Goal: Task Accomplishment & Management: Manage account settings

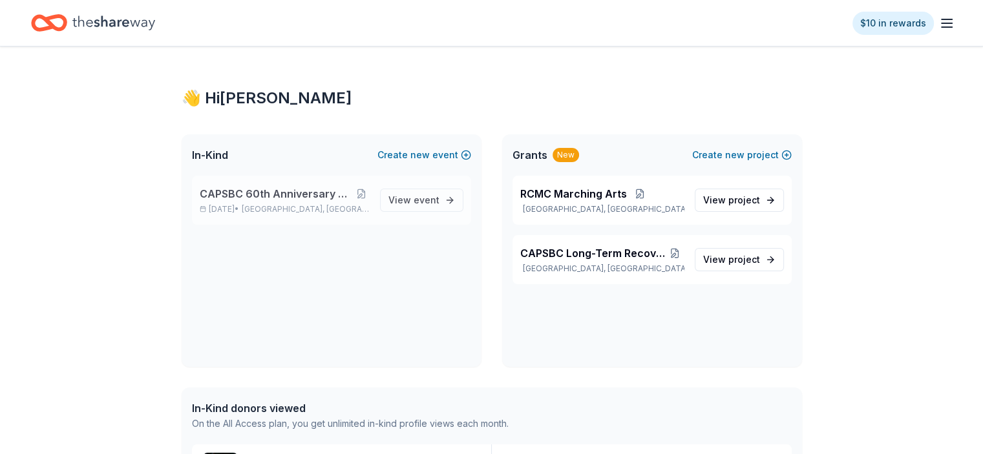
click at [237, 200] on span "CAPSBC 60th Anniversary Gala & Silent Auction" at bounding box center [277, 194] width 154 height 16
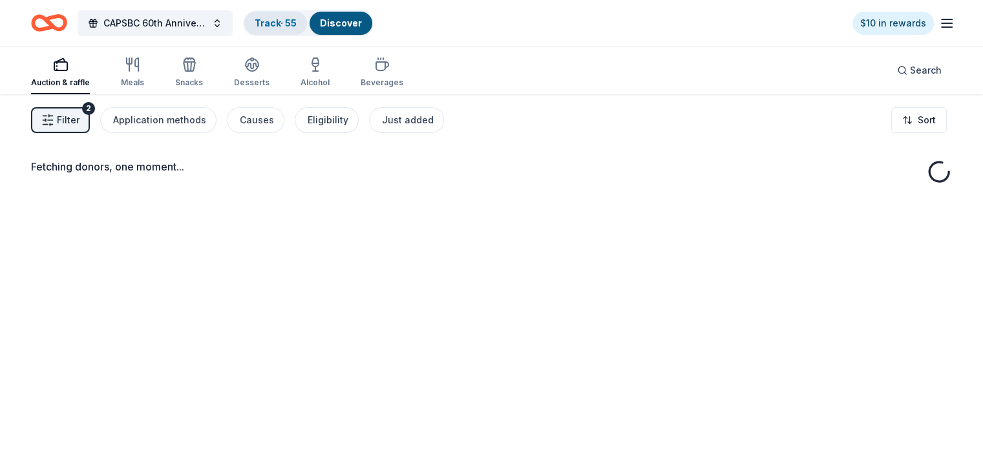
click at [295, 19] on link "Track · 55" at bounding box center [276, 22] width 42 height 11
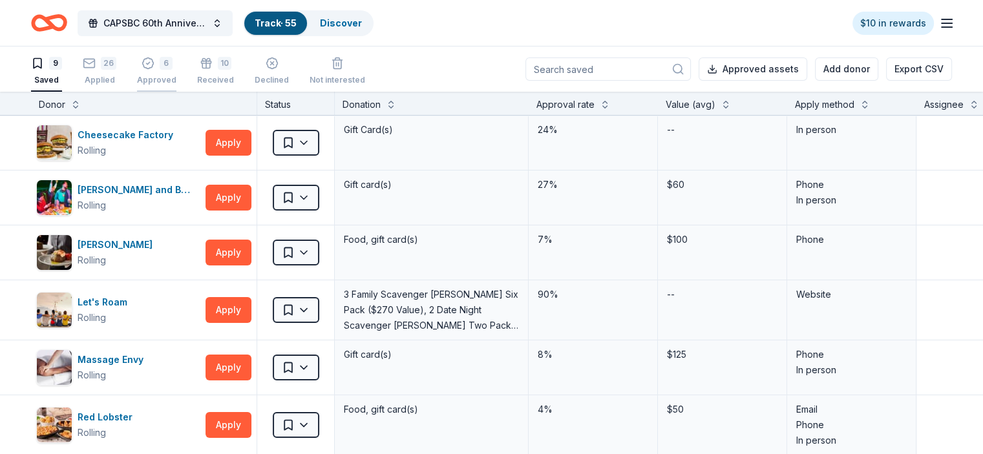
click at [173, 67] on div "6" at bounding box center [166, 63] width 13 height 13
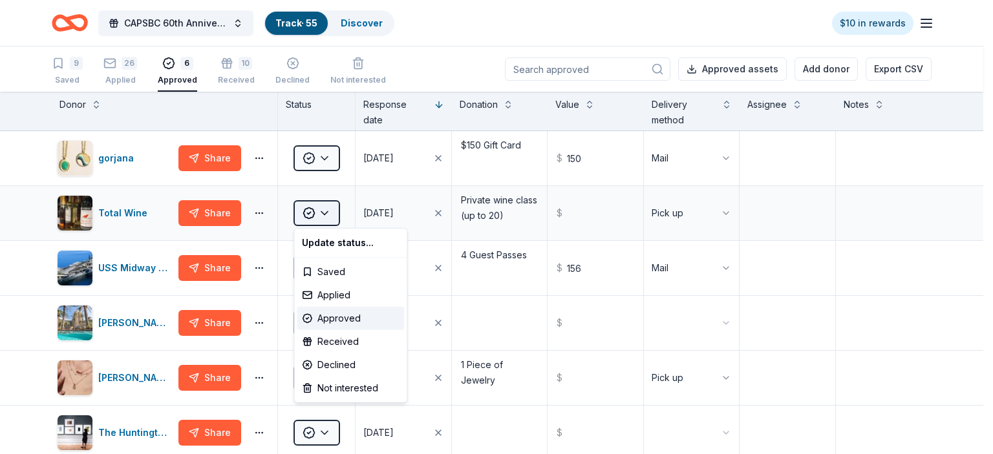
click at [321, 211] on html "CAPSBC 60th Anniversary Gala & Silent Auction Track · 55 Discover $10 in reward…" at bounding box center [496, 227] width 993 height 454
click at [256, 266] on html "CAPSBC 60th Anniversary Gala & Silent Auction Track · 55 Discover $10 in reward…" at bounding box center [496, 227] width 993 height 454
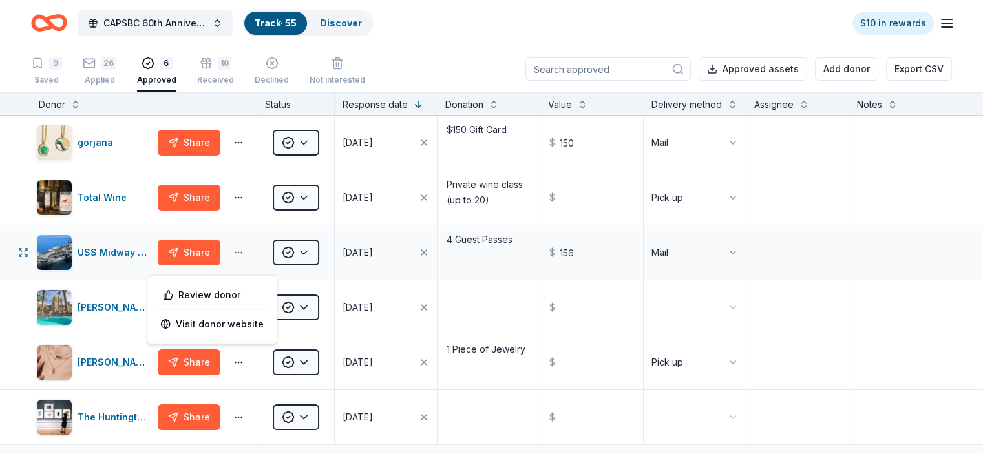
click at [251, 258] on button "button" at bounding box center [239, 253] width 26 height 10
click at [445, 281] on div "Clear date Clear date" at bounding box center [437, 284] width 55 height 18
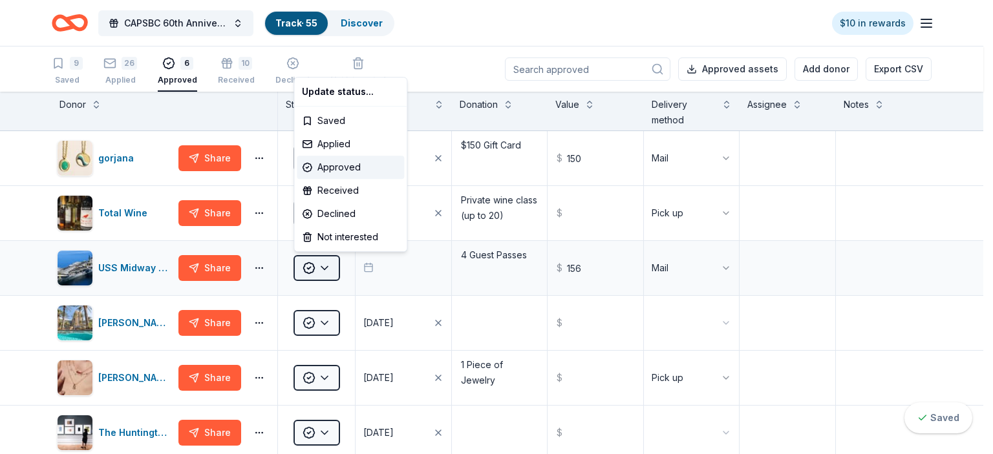
click at [325, 268] on html "CAPSBC 60th Anniversary Gala & Silent Auction Track · 55 Discover $10 in reward…" at bounding box center [496, 227] width 993 height 454
click at [334, 195] on div "Received" at bounding box center [350, 190] width 107 height 23
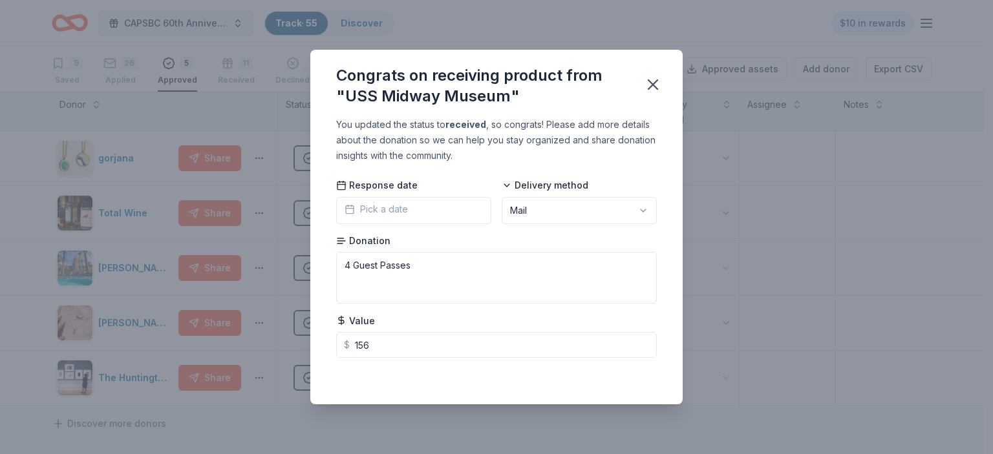
click at [346, 209] on icon "button" at bounding box center [350, 209] width 10 height 10
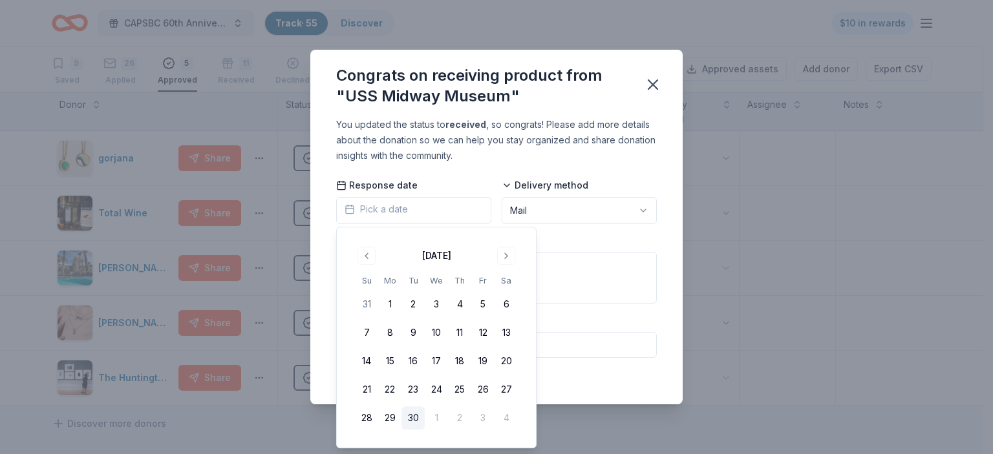
click at [412, 415] on button "30" at bounding box center [412, 418] width 23 height 23
click at [652, 87] on icon "button" at bounding box center [653, 85] width 18 height 18
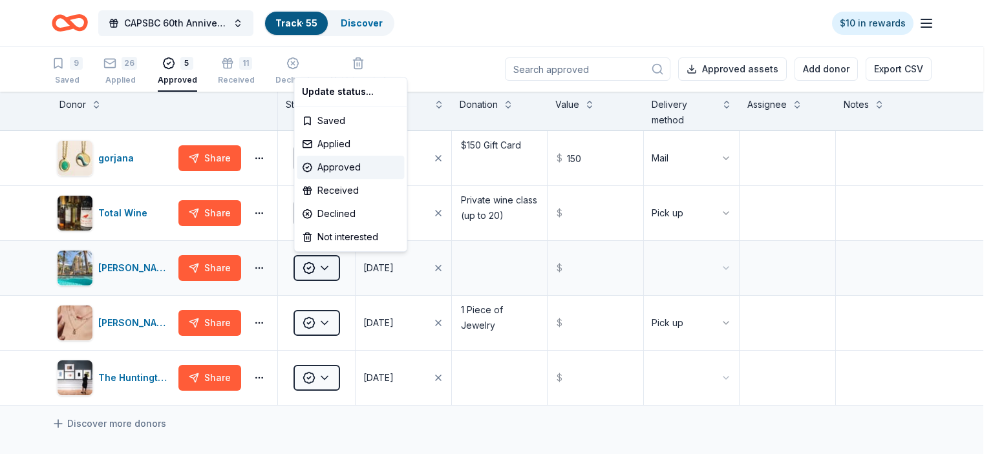
click at [323, 267] on html "CAPSBC 60th Anniversary Gala & Silent Auction Track · 55 Discover $10 in reward…" at bounding box center [496, 227] width 993 height 454
click at [341, 191] on div "Received" at bounding box center [350, 190] width 107 height 23
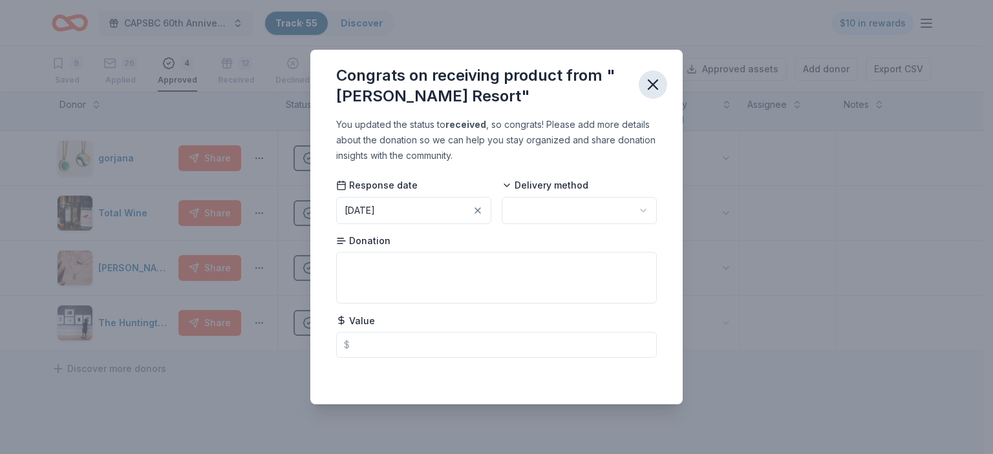
click at [655, 88] on icon "button" at bounding box center [653, 85] width 18 height 18
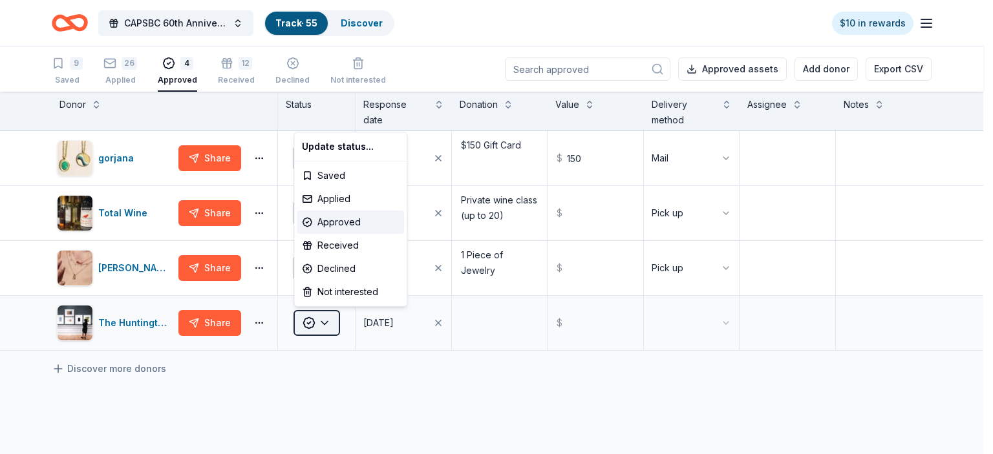
click at [321, 323] on html "CAPSBC 60th Anniversary Gala & Silent Auction Track · 55 Discover $10 in reward…" at bounding box center [496, 227] width 993 height 454
click at [346, 248] on div "Received" at bounding box center [350, 245] width 107 height 23
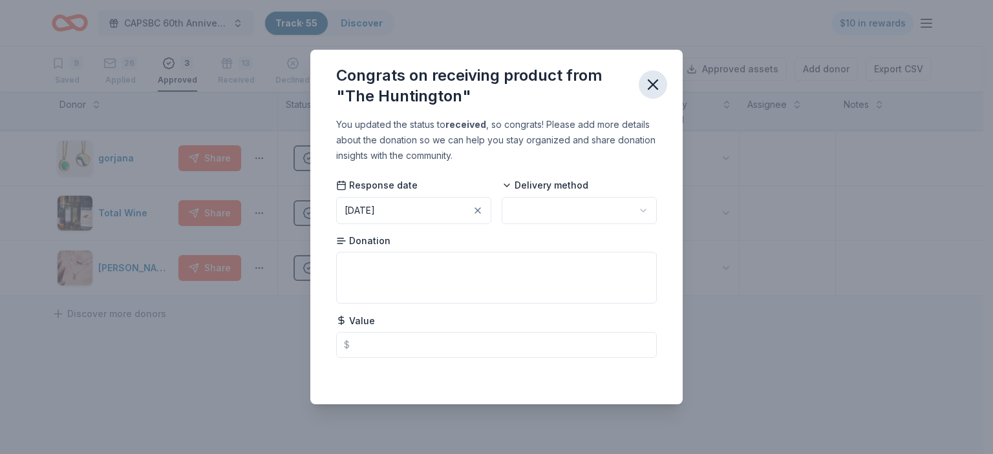
click at [648, 89] on icon "button" at bounding box center [652, 84] width 9 height 9
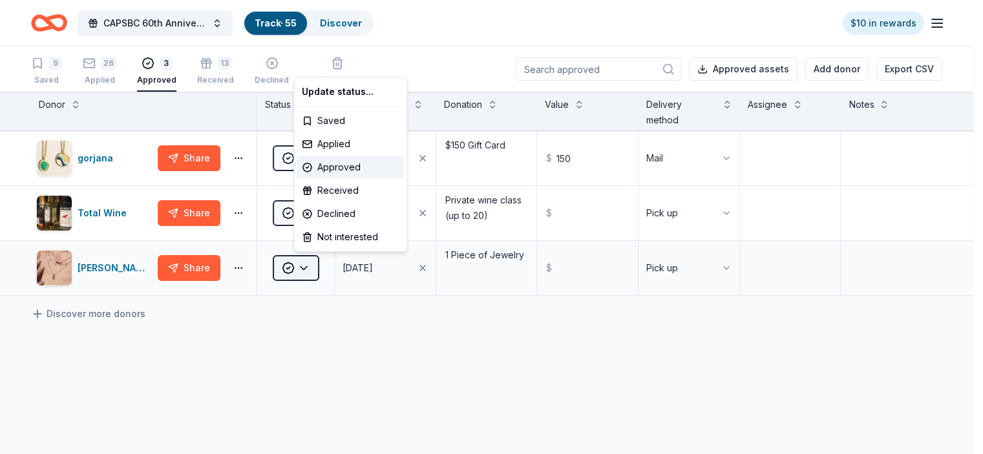
click at [323, 271] on html "CAPSBC 60th Anniversary Gala & Silent Auction Track · 55 Discover $10 in reward…" at bounding box center [491, 227] width 983 height 454
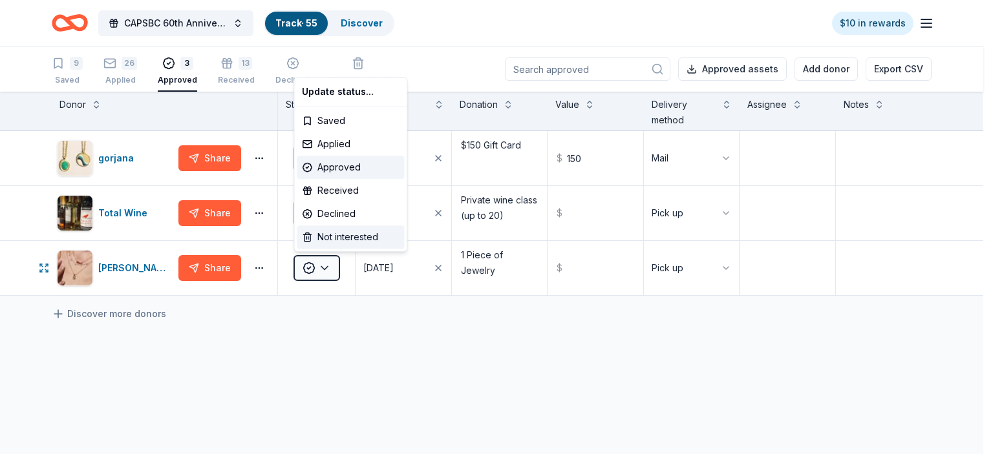
click at [329, 242] on div "Not interested" at bounding box center [350, 237] width 107 height 23
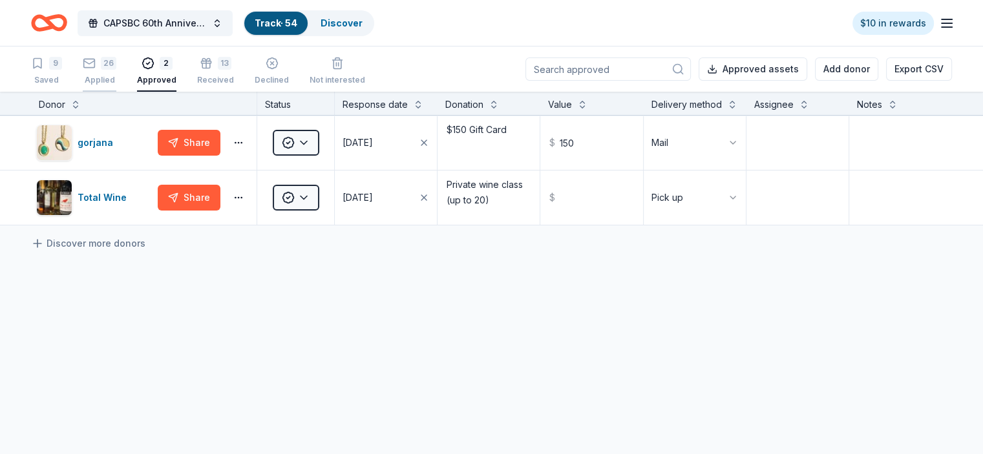
click at [108, 74] on div "26 Applied" at bounding box center [100, 71] width 34 height 28
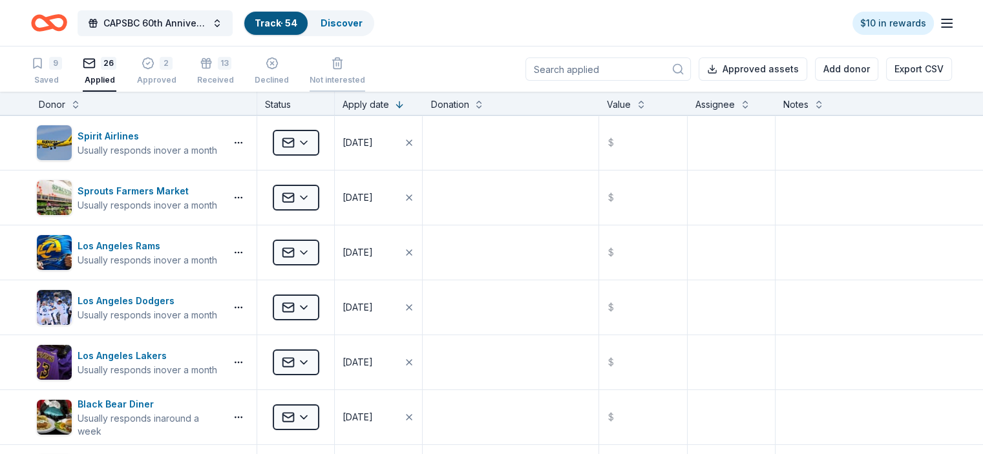
click at [357, 85] on div "Not interested" at bounding box center [338, 80] width 56 height 10
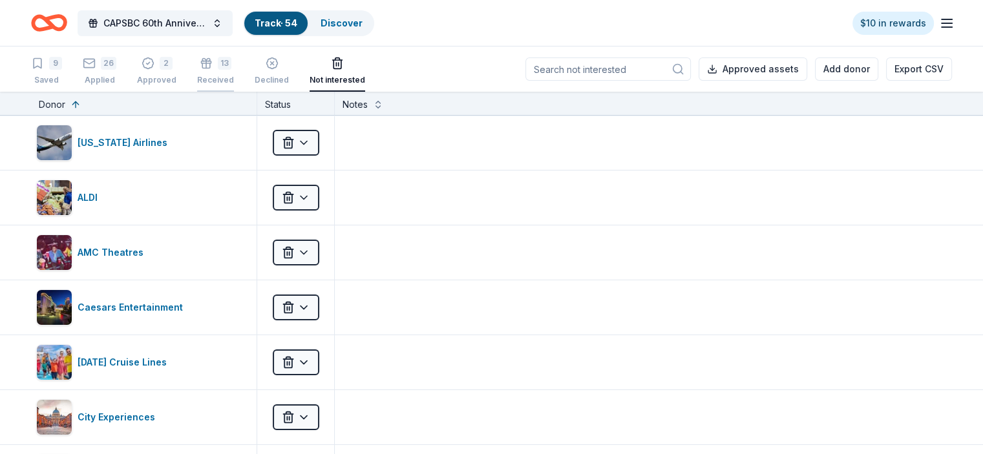
click at [234, 78] on div "Received" at bounding box center [215, 73] width 37 height 10
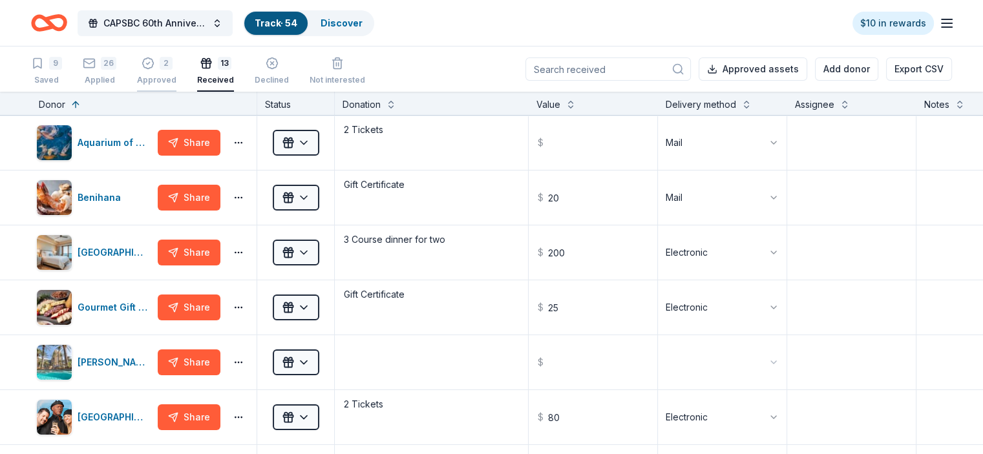
click at [173, 83] on div "Approved" at bounding box center [156, 80] width 39 height 10
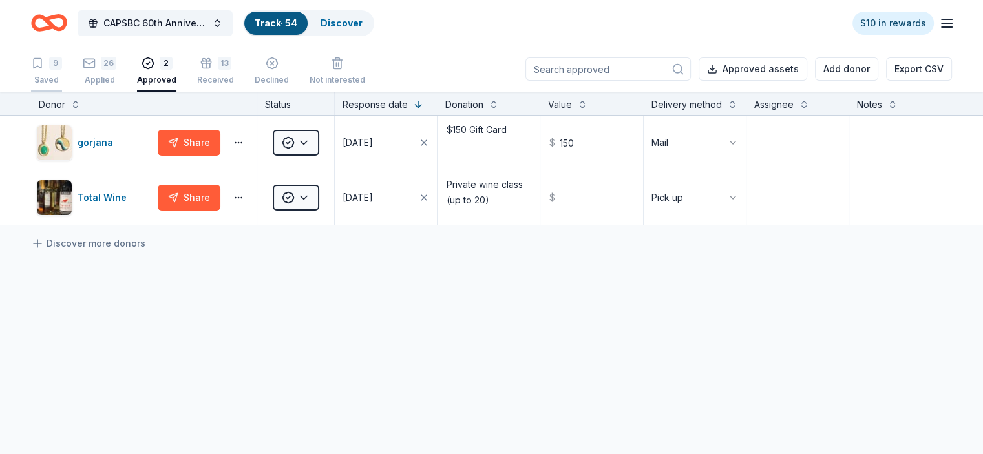
click at [62, 80] on div "Saved" at bounding box center [46, 80] width 31 height 10
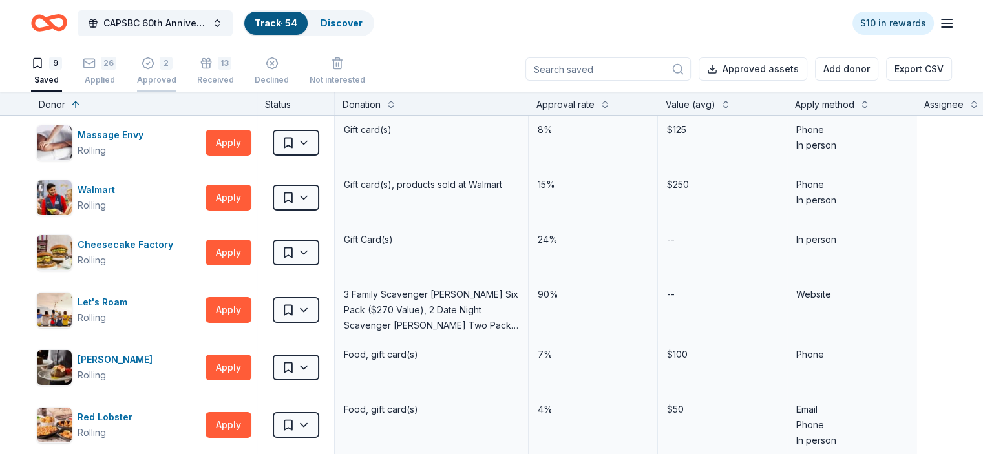
click at [173, 67] on div "2" at bounding box center [166, 63] width 13 height 13
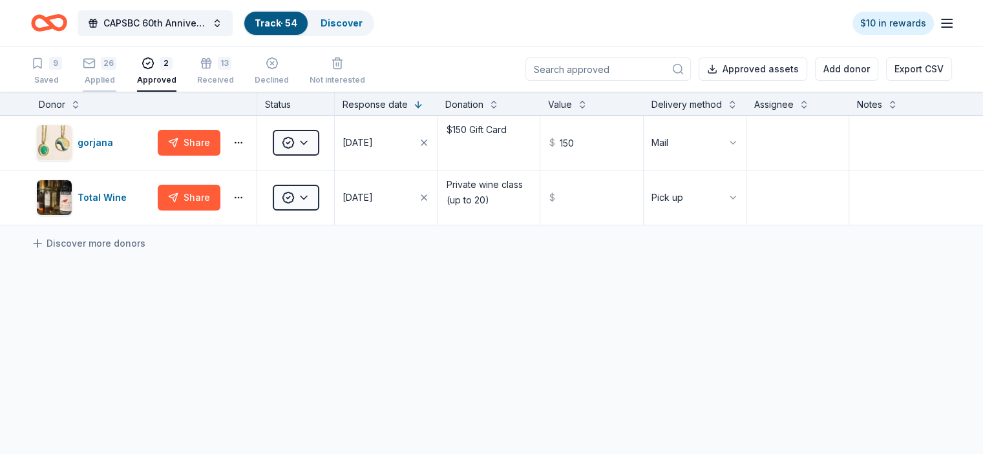
click at [116, 77] on div "Applied" at bounding box center [100, 80] width 34 height 10
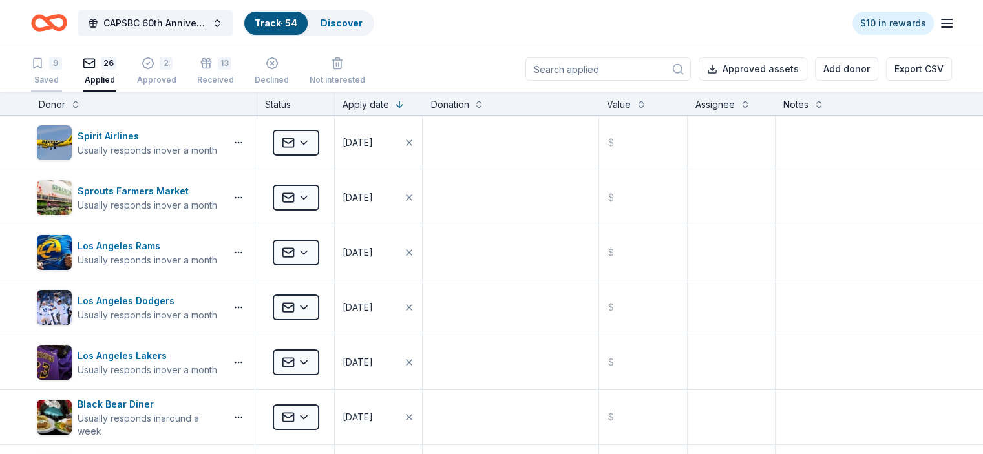
click at [62, 78] on div "Saved" at bounding box center [46, 80] width 31 height 10
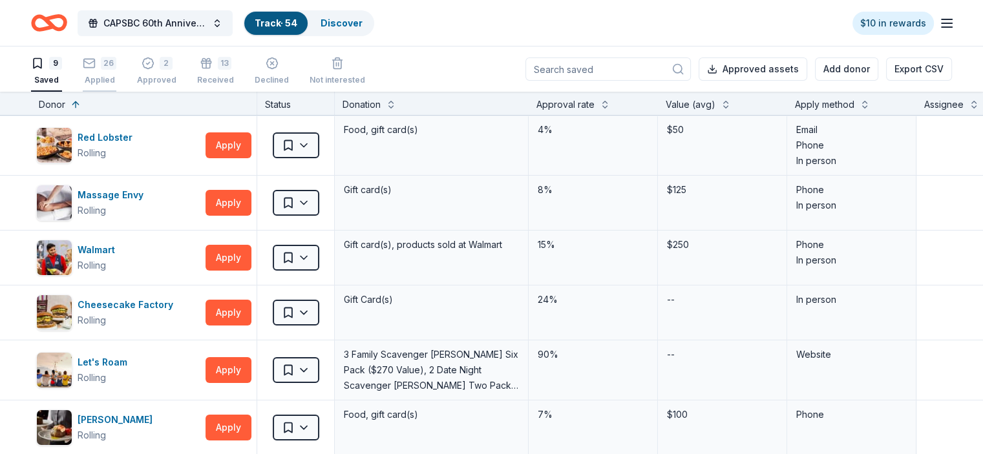
click at [116, 78] on div "Applied" at bounding box center [100, 80] width 34 height 10
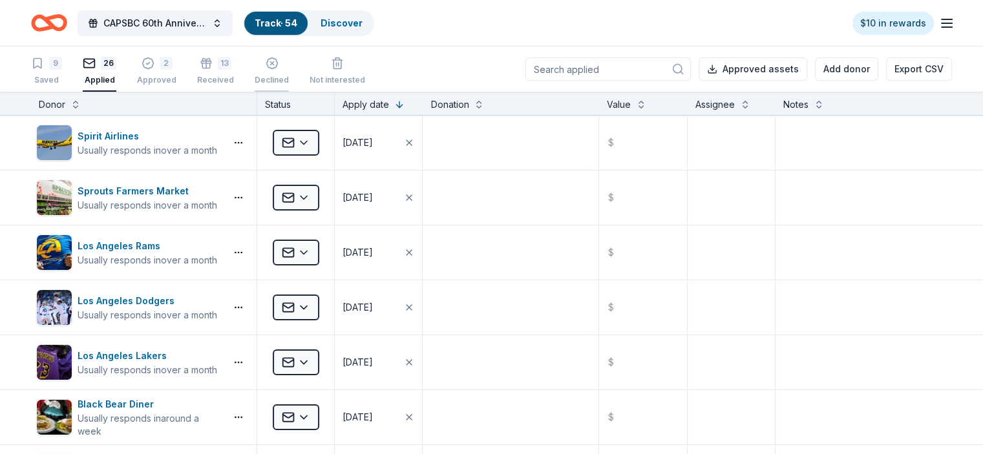
click at [285, 79] on div "Declined" at bounding box center [272, 80] width 34 height 10
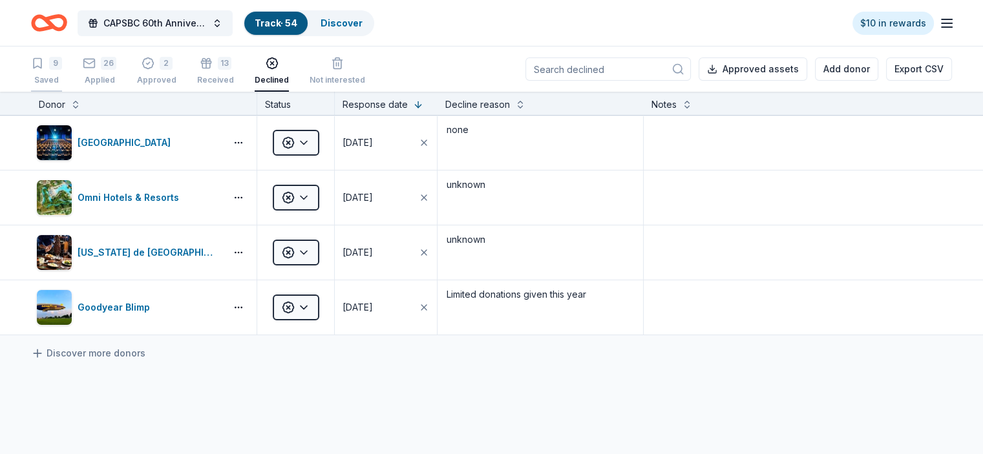
click at [62, 81] on div "Saved" at bounding box center [46, 80] width 31 height 10
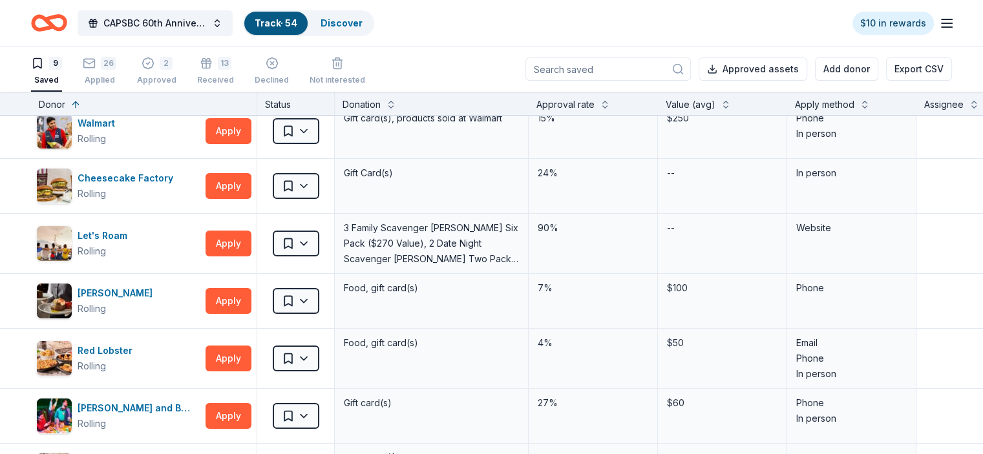
scroll to position [69, 0]
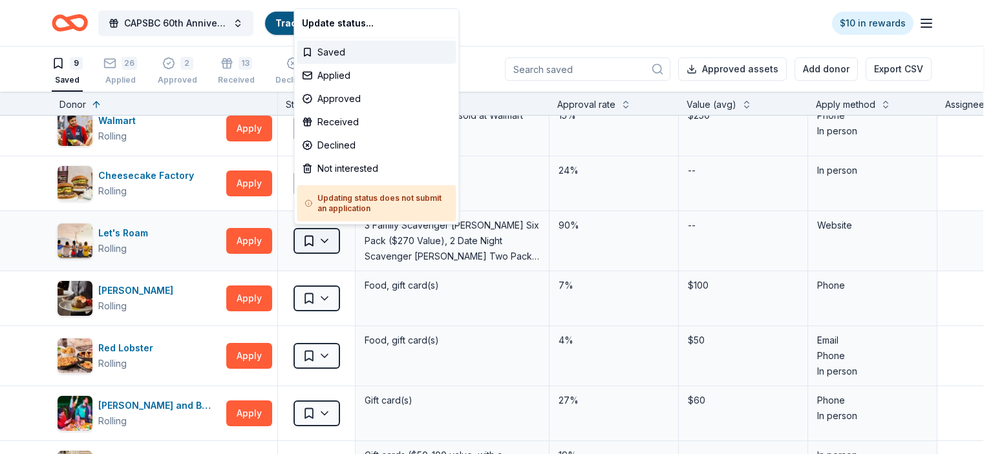
click at [325, 237] on html "CAPSBC 60th Anniversary Gala & Silent Auction Track · 54 Discover $10 in reward…" at bounding box center [496, 227] width 993 height 454
click at [313, 169] on div "Not interested" at bounding box center [376, 168] width 159 height 23
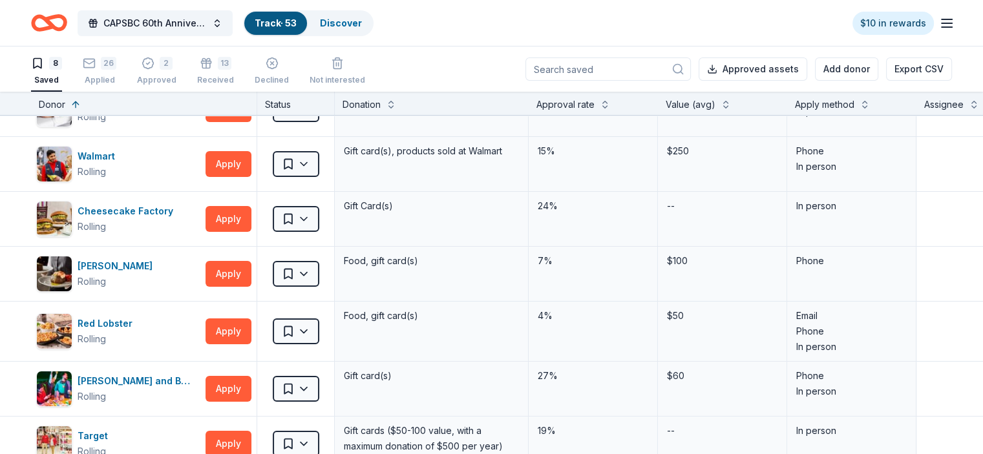
scroll to position [0, 0]
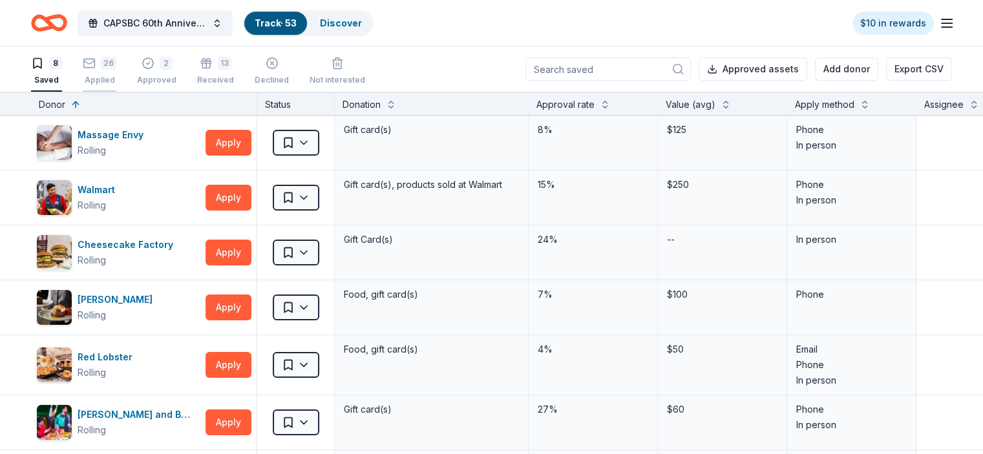
click at [116, 72] on div "26 Applied" at bounding box center [100, 71] width 34 height 28
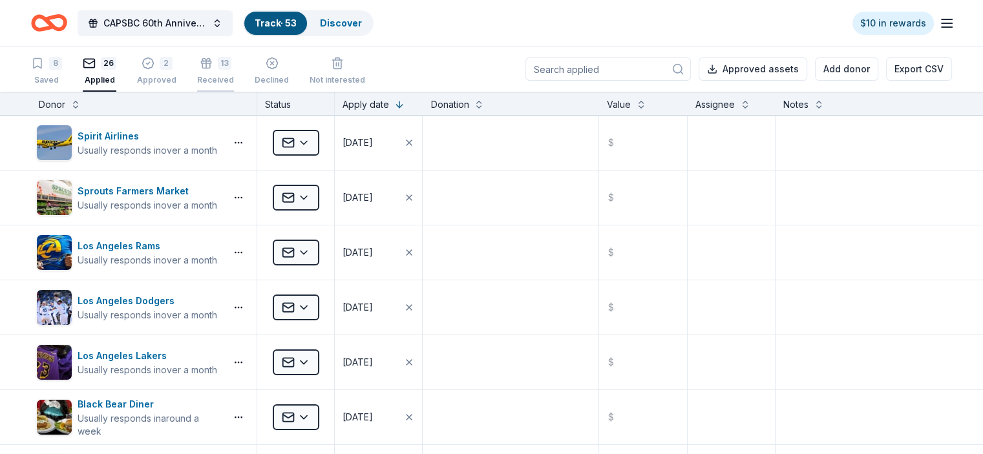
click at [225, 78] on div "Received" at bounding box center [215, 73] width 37 height 10
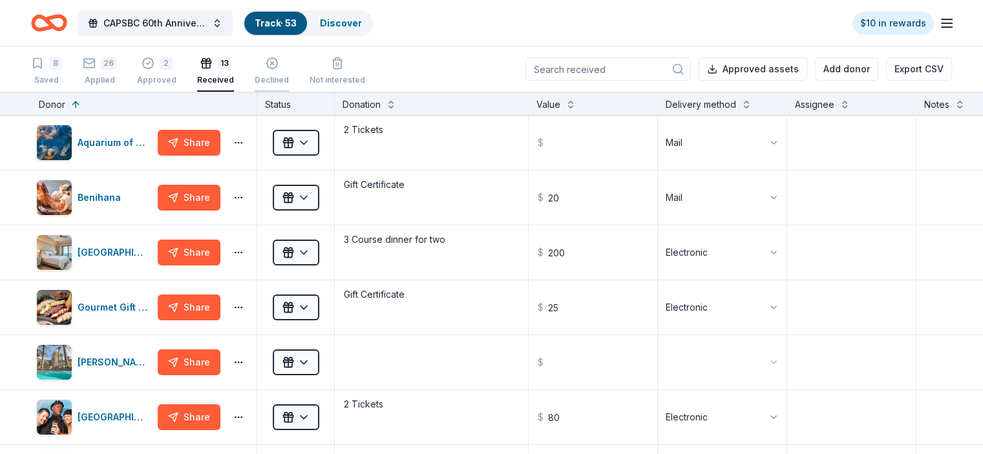
click at [288, 71] on div "Declined" at bounding box center [272, 71] width 34 height 28
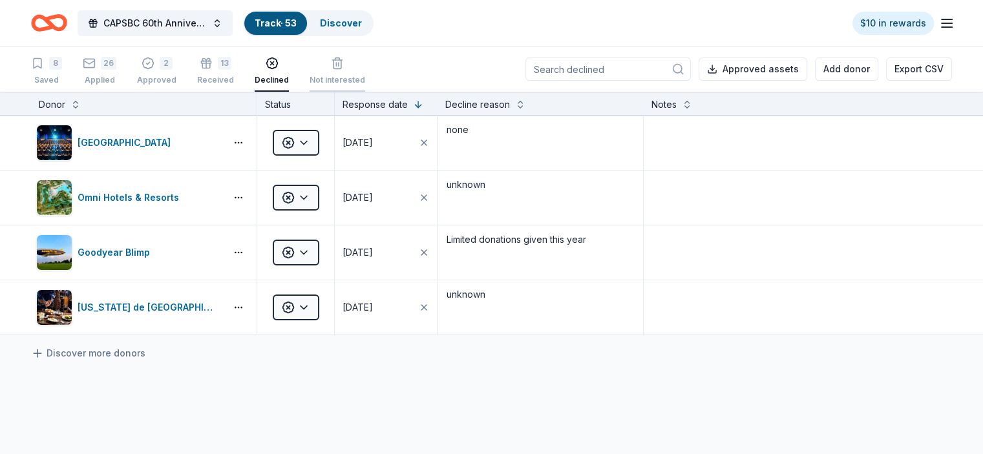
click at [359, 73] on div "Not interested" at bounding box center [338, 64] width 56 height 28
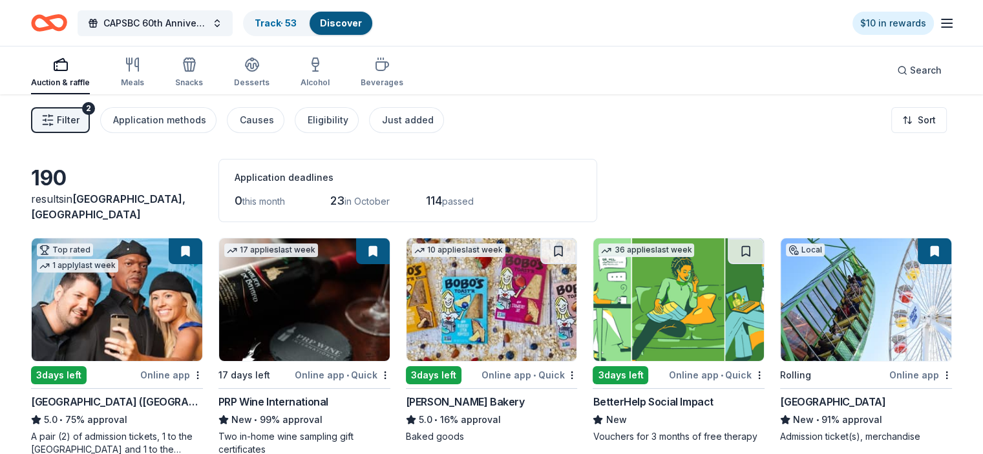
click at [939, 21] on icon "button" at bounding box center [947, 24] width 16 height 16
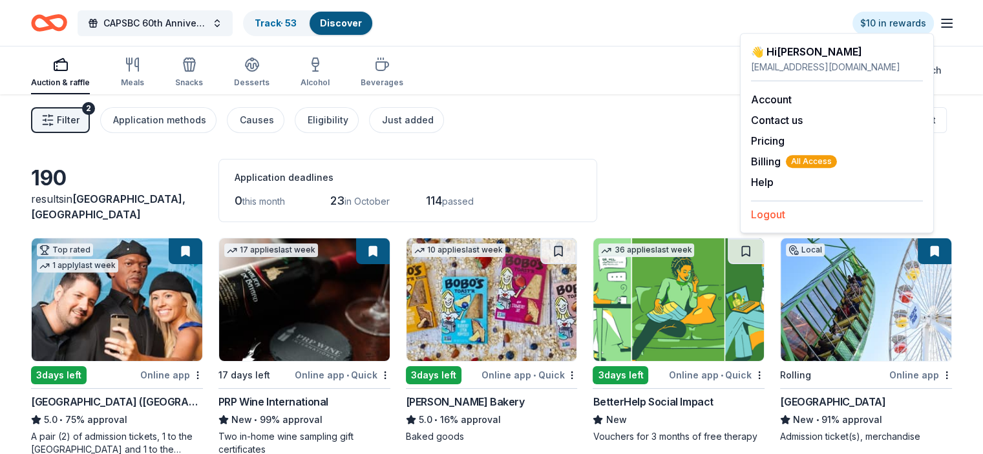
click at [785, 211] on button "Logout" at bounding box center [768, 215] width 34 height 16
